Goal: Obtain resource: Obtain resource

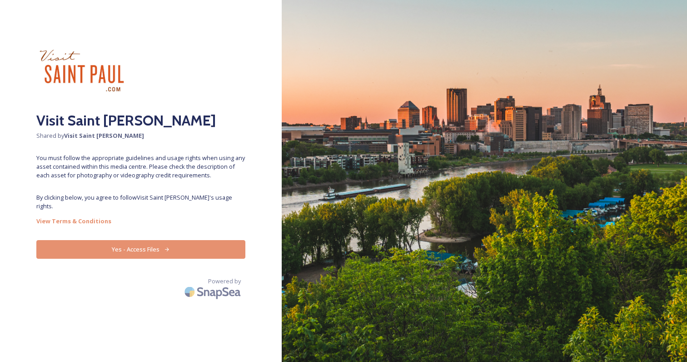
click at [159, 241] on button "Yes - Access Files" at bounding box center [140, 249] width 209 height 19
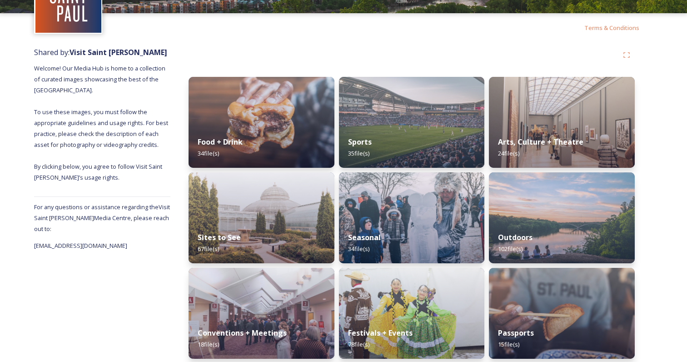
scroll to position [71, 0]
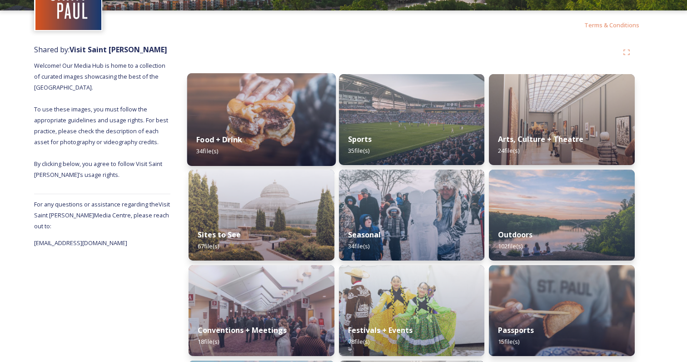
click at [246, 152] on div "Food + Drink 34 file(s)" at bounding box center [261, 144] width 149 height 41
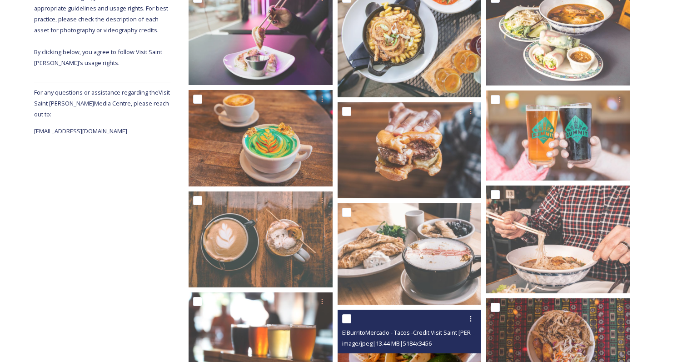
scroll to position [189, 0]
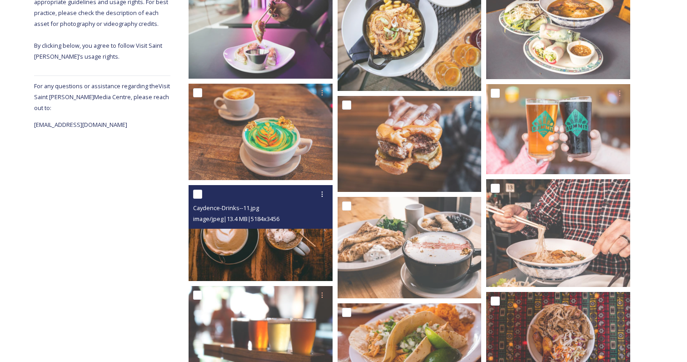
click at [283, 251] on img at bounding box center [261, 233] width 144 height 96
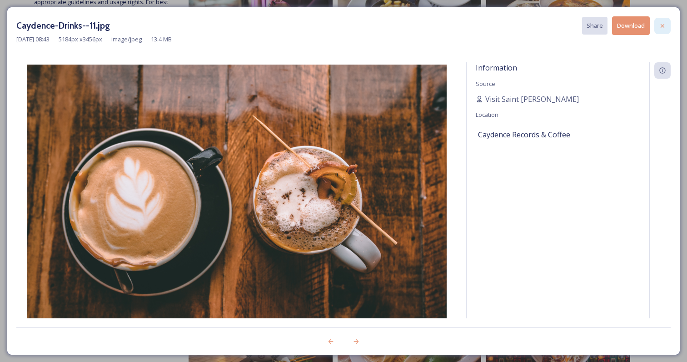
click at [663, 22] on icon at bounding box center [662, 25] width 7 height 7
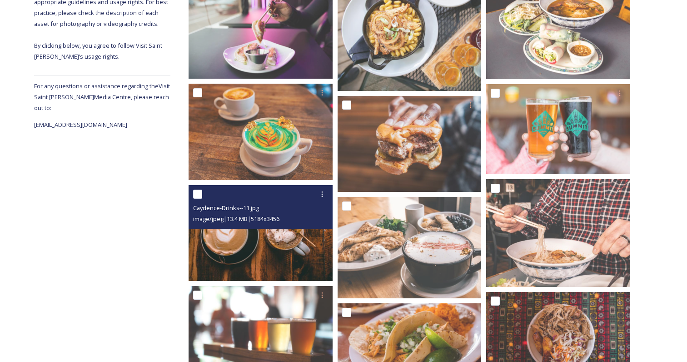
click at [245, 232] on img at bounding box center [261, 233] width 144 height 96
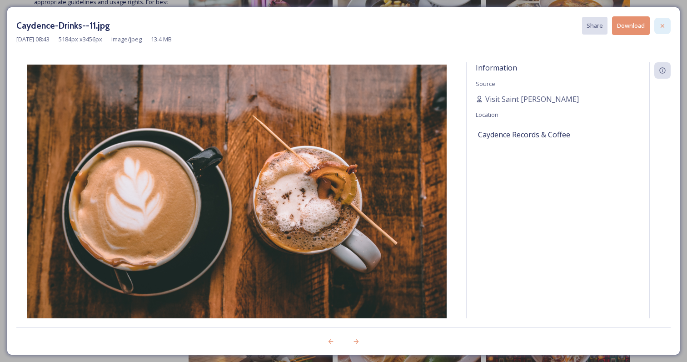
click at [658, 25] on div at bounding box center [662, 26] width 16 height 16
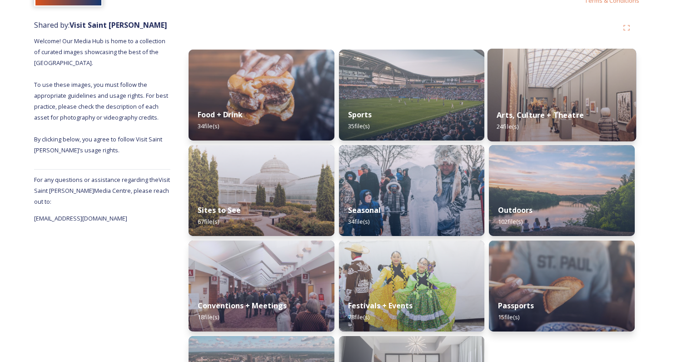
scroll to position [170, 0]
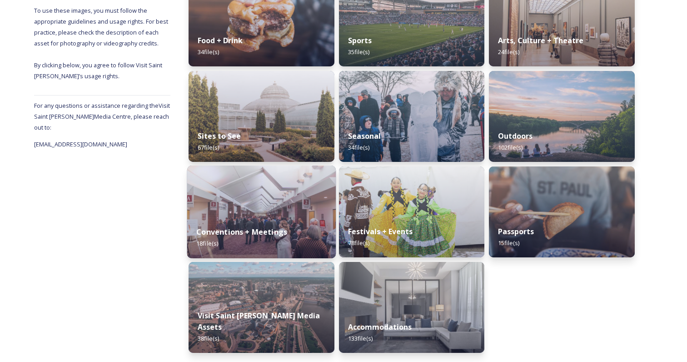
click at [262, 210] on img at bounding box center [261, 211] width 149 height 93
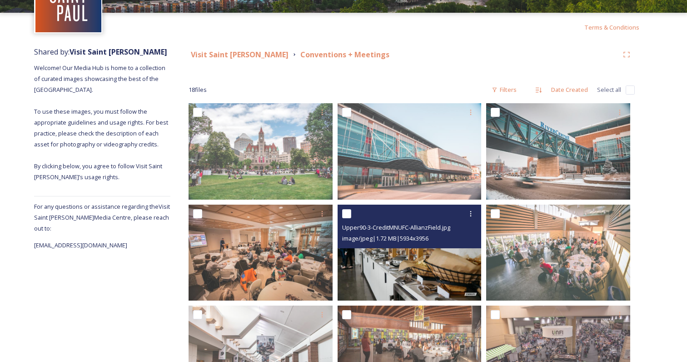
scroll to position [92, 0]
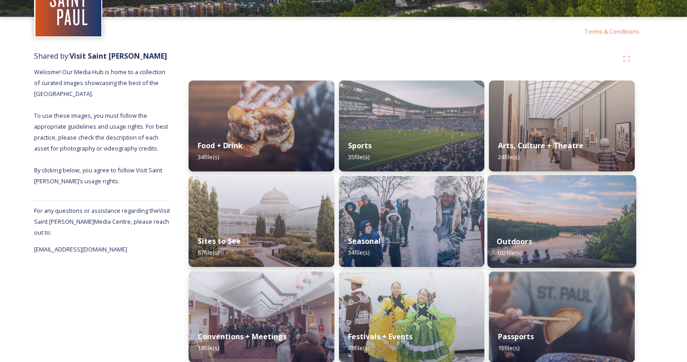
scroll to position [65, 0]
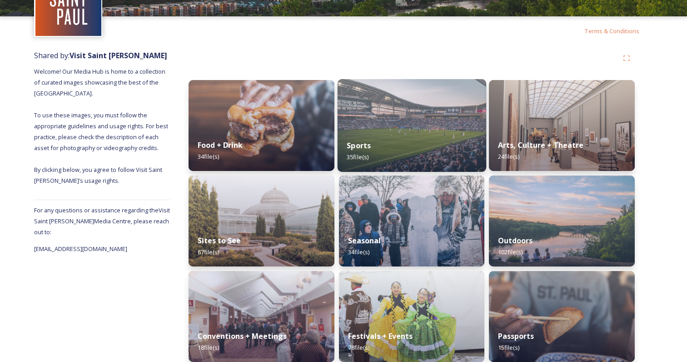
click at [419, 139] on div "Sports 35 file(s)" at bounding box center [411, 150] width 149 height 41
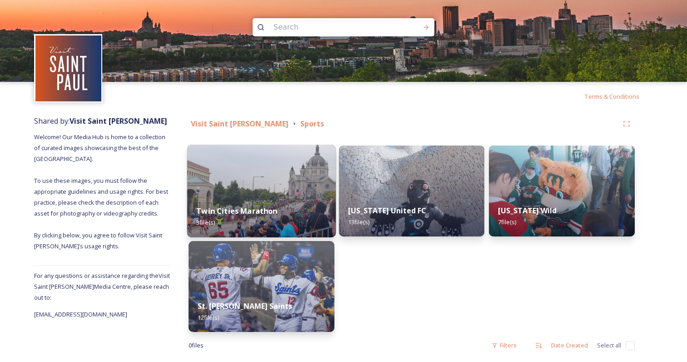
click at [269, 213] on strong "Twin Cities Marathon" at bounding box center [236, 211] width 81 height 10
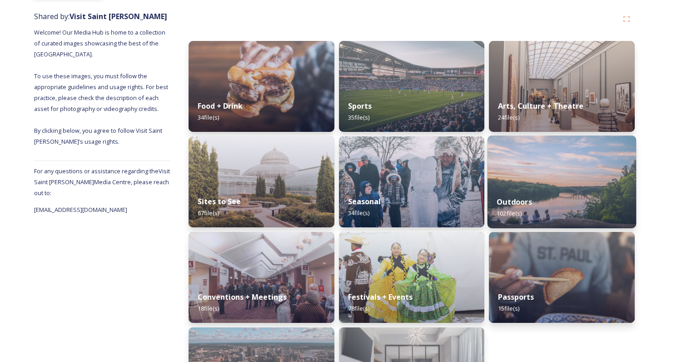
scroll to position [105, 0]
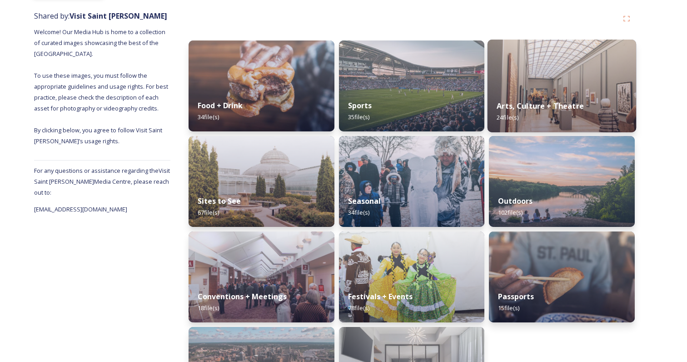
click at [525, 96] on div "Arts, Culture + Theatre 24 file(s)" at bounding box center [562, 111] width 149 height 41
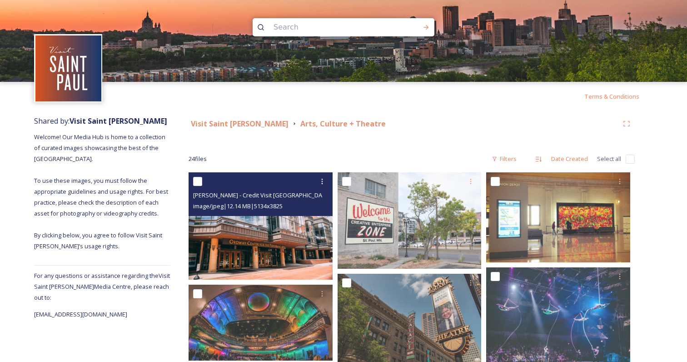
click at [284, 234] on img at bounding box center [261, 225] width 144 height 107
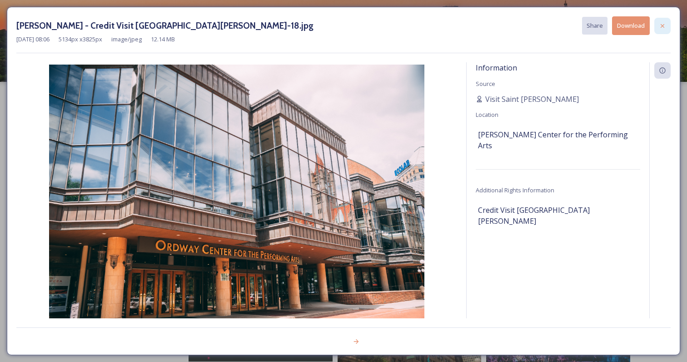
click at [666, 28] on div at bounding box center [662, 26] width 16 height 16
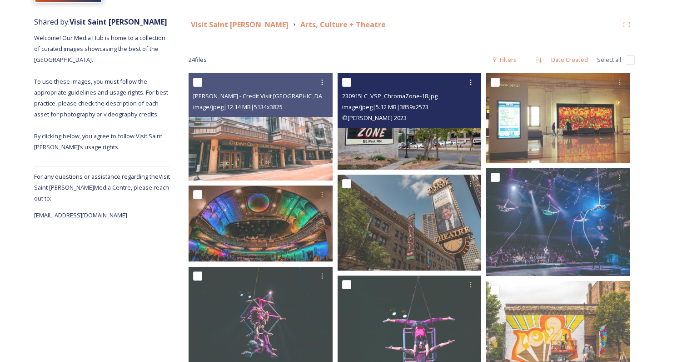
scroll to position [131, 0]
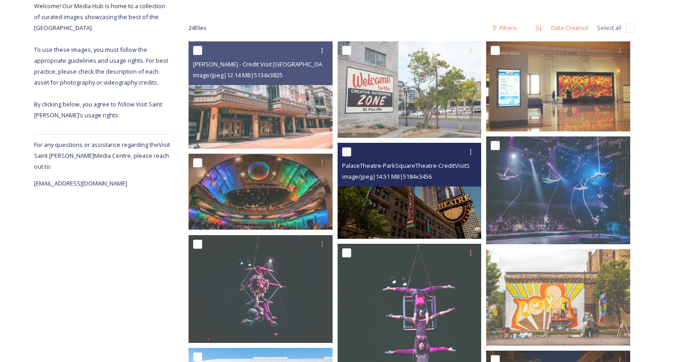
click at [458, 194] on img at bounding box center [410, 190] width 144 height 96
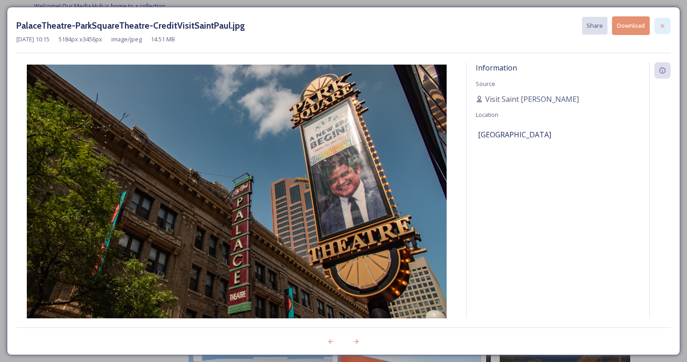
click at [664, 25] on icon at bounding box center [662, 25] width 7 height 7
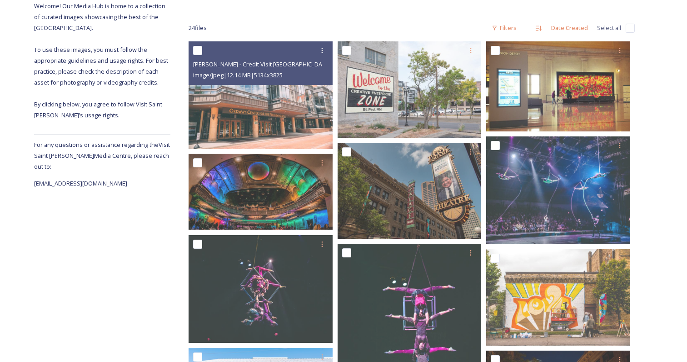
scroll to position [102, 0]
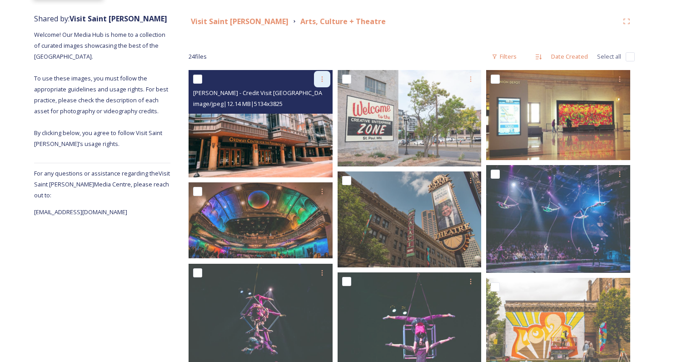
click at [319, 77] on icon at bounding box center [321, 78] width 7 height 7
click at [285, 75] on div "View File Download" at bounding box center [261, 79] width 137 height 16
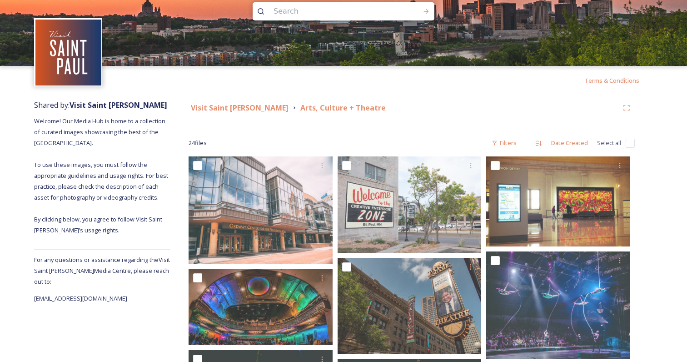
scroll to position [0, 0]
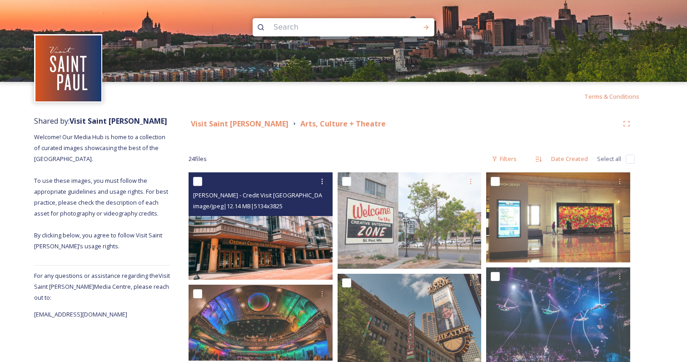
click at [289, 222] on img at bounding box center [261, 225] width 144 height 107
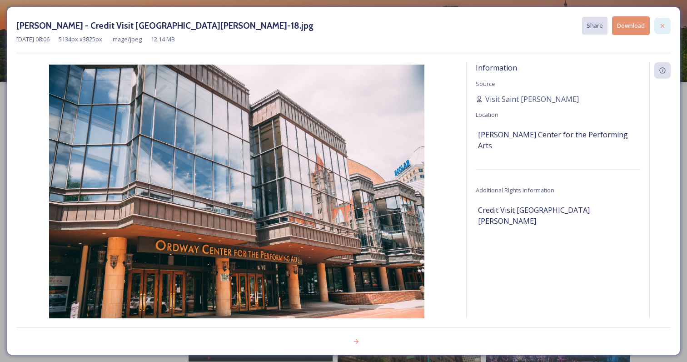
click at [662, 30] on div at bounding box center [662, 26] width 16 height 16
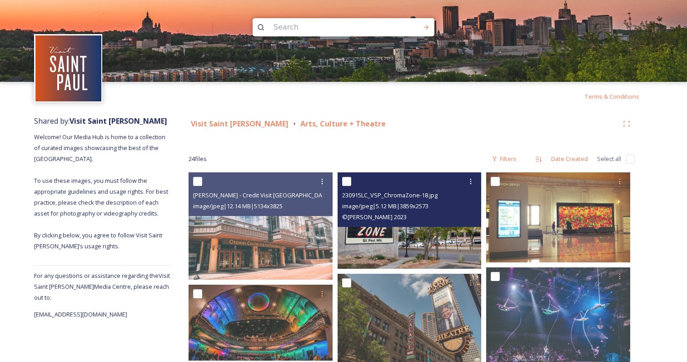
click at [453, 248] on img at bounding box center [410, 220] width 144 height 96
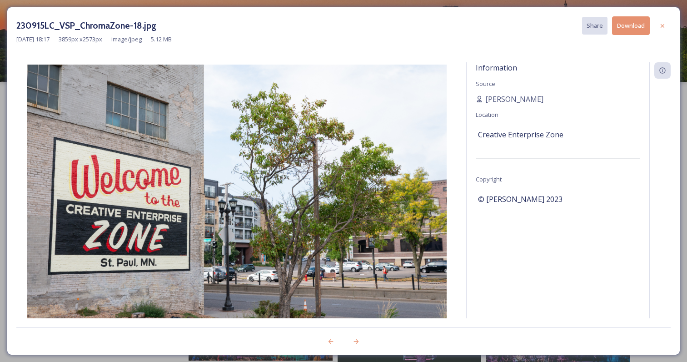
drag, startPoint x: 538, startPoint y: 198, endPoint x: 574, endPoint y: 198, distance: 36.4
click at [574, 198] on div "© [PERSON_NAME] 2023" at bounding box center [558, 198] width 160 height 15
click at [662, 25] on icon at bounding box center [662, 25] width 7 height 7
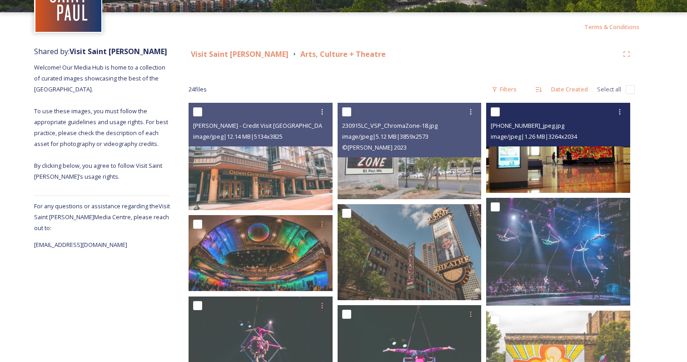
scroll to position [78, 0]
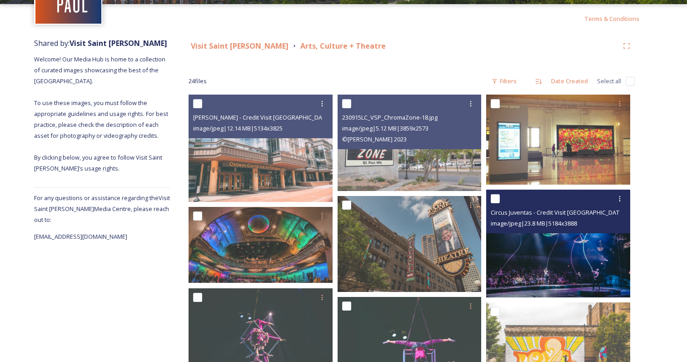
click at [557, 251] on img at bounding box center [558, 243] width 144 height 108
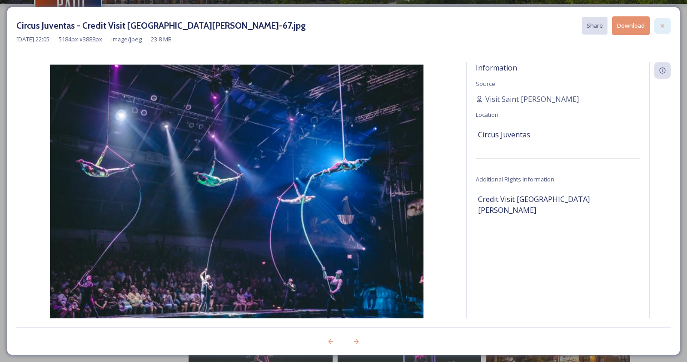
click at [665, 20] on div at bounding box center [662, 26] width 16 height 16
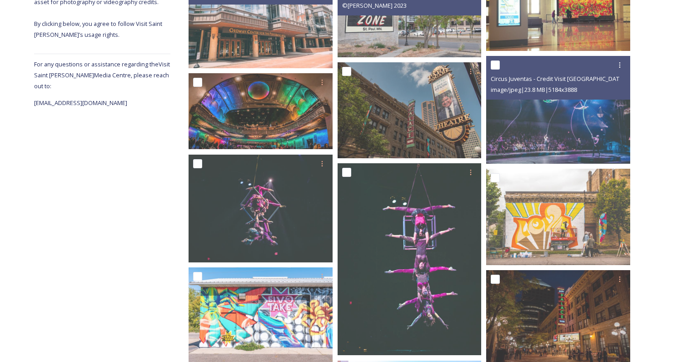
scroll to position [333, 0]
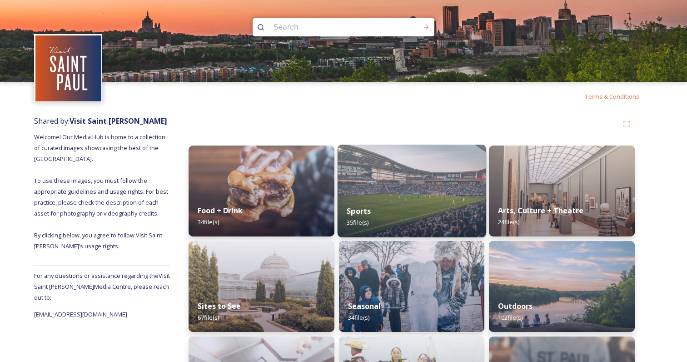
click at [407, 220] on div "Sports 35 file(s)" at bounding box center [411, 216] width 149 height 41
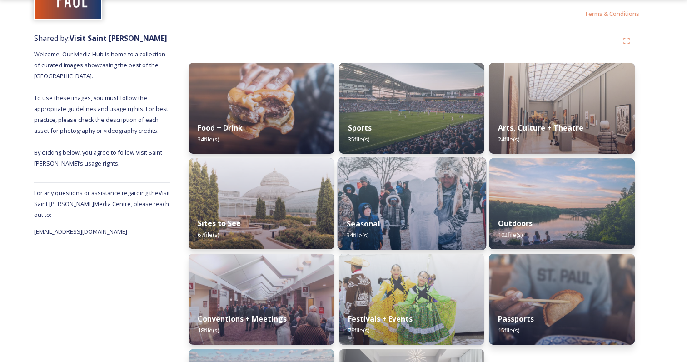
scroll to position [88, 0]
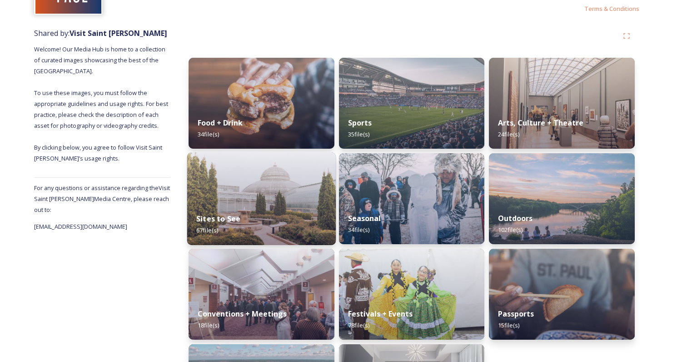
click at [294, 227] on div "Sites to See 67 file(s)" at bounding box center [261, 224] width 149 height 41
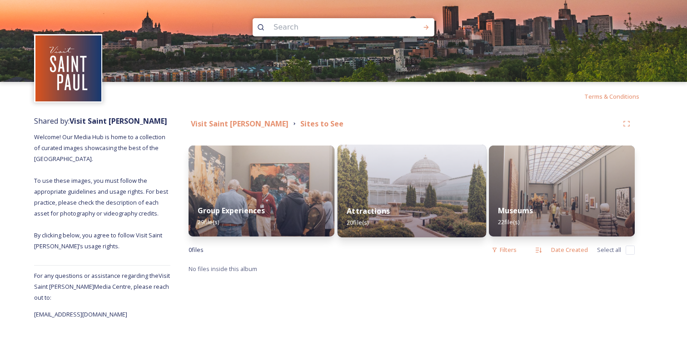
click at [373, 216] on div "Attractions 20 file(s)" at bounding box center [411, 216] width 149 height 41
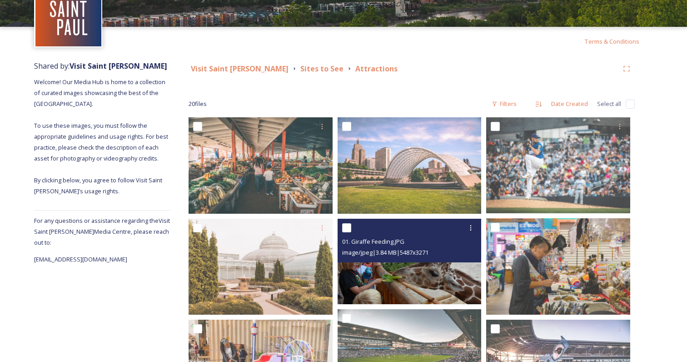
scroll to position [55, 0]
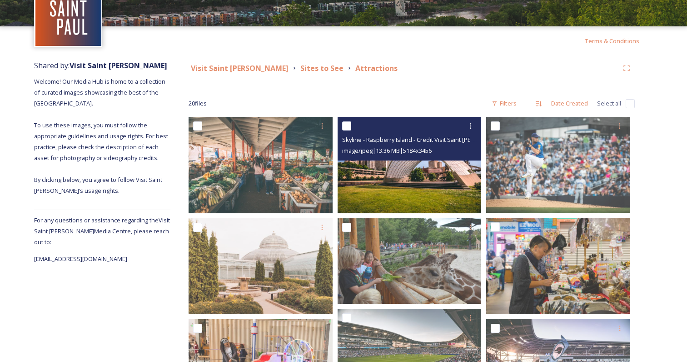
click at [439, 189] on img at bounding box center [410, 165] width 144 height 96
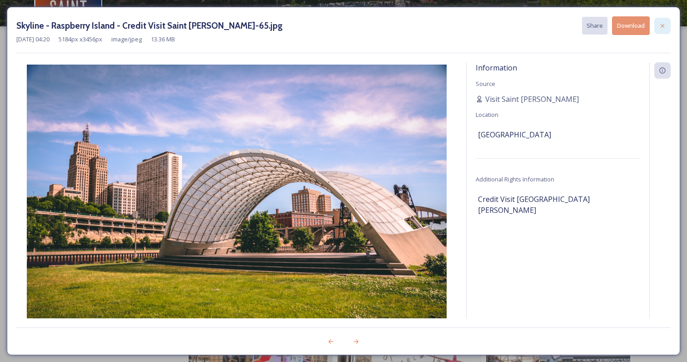
click at [663, 18] on div at bounding box center [662, 26] width 16 height 16
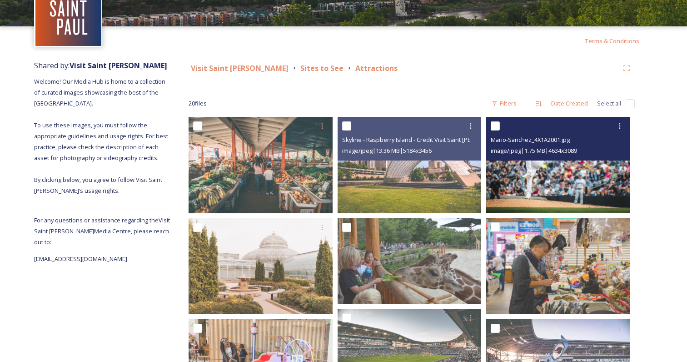
click at [496, 128] on input "checkbox" at bounding box center [495, 125] width 9 height 9
checkbox input "true"
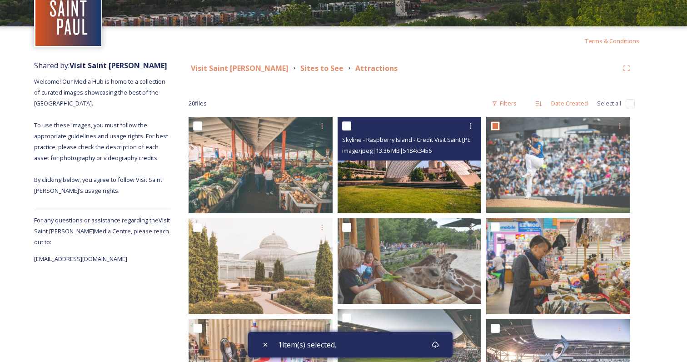
click at [343, 125] on input "checkbox" at bounding box center [346, 125] width 9 height 9
checkbox input "true"
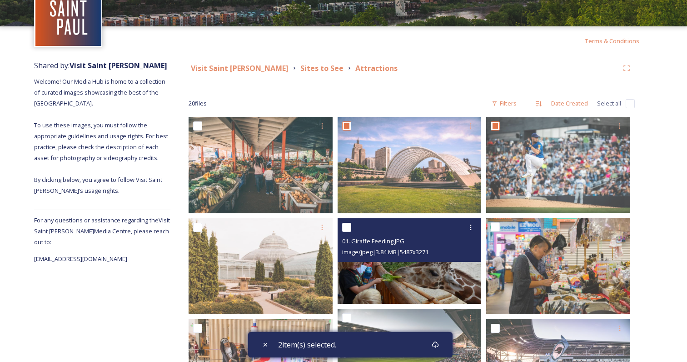
click at [347, 227] on input "checkbox" at bounding box center [346, 227] width 9 height 9
checkbox input "true"
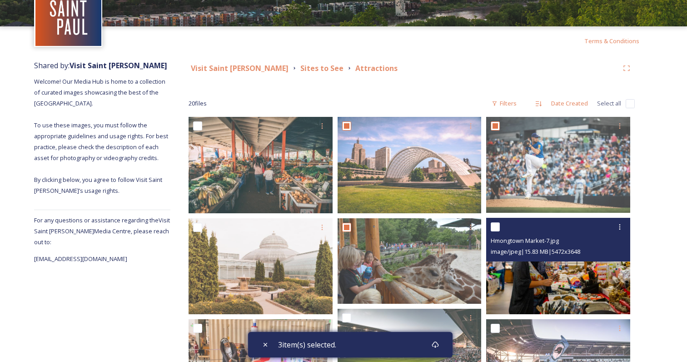
click at [494, 227] on input "checkbox" at bounding box center [495, 226] width 9 height 9
checkbox input "true"
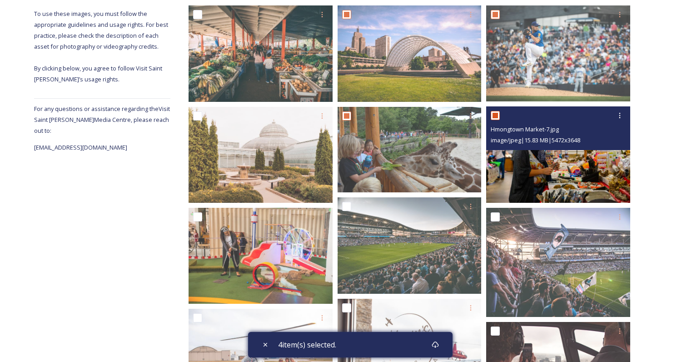
scroll to position [167, 0]
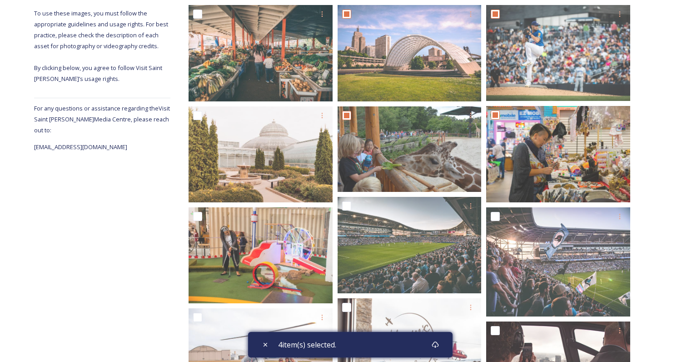
click at [643, 283] on div "Visit Saint [PERSON_NAME] Sites to See Attractions 20 file s Filters Date Creat…" at bounding box center [411, 336] width 483 height 784
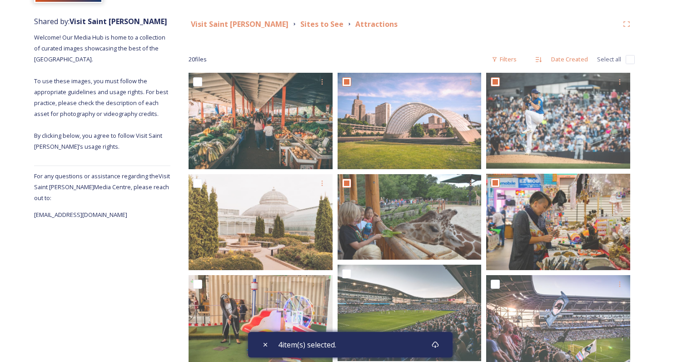
scroll to position [0, 0]
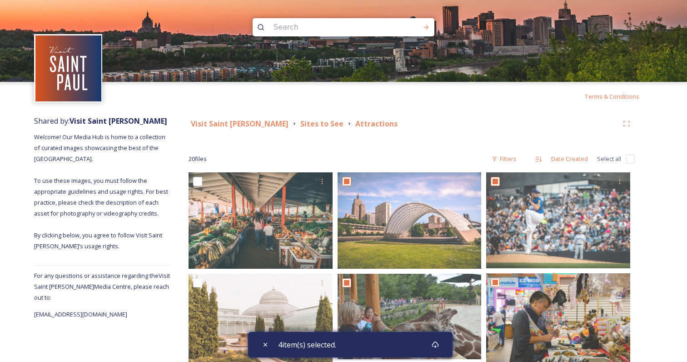
click at [259, 335] on div "4 item(s) selected." at bounding box center [350, 344] width 204 height 25
click at [261, 343] on div "Close" at bounding box center [265, 344] width 16 height 16
checkbox input "false"
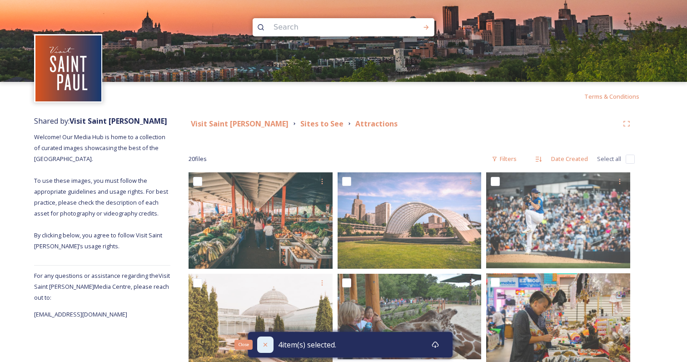
checkbox input "false"
